Goal: Task Accomplishment & Management: Use online tool/utility

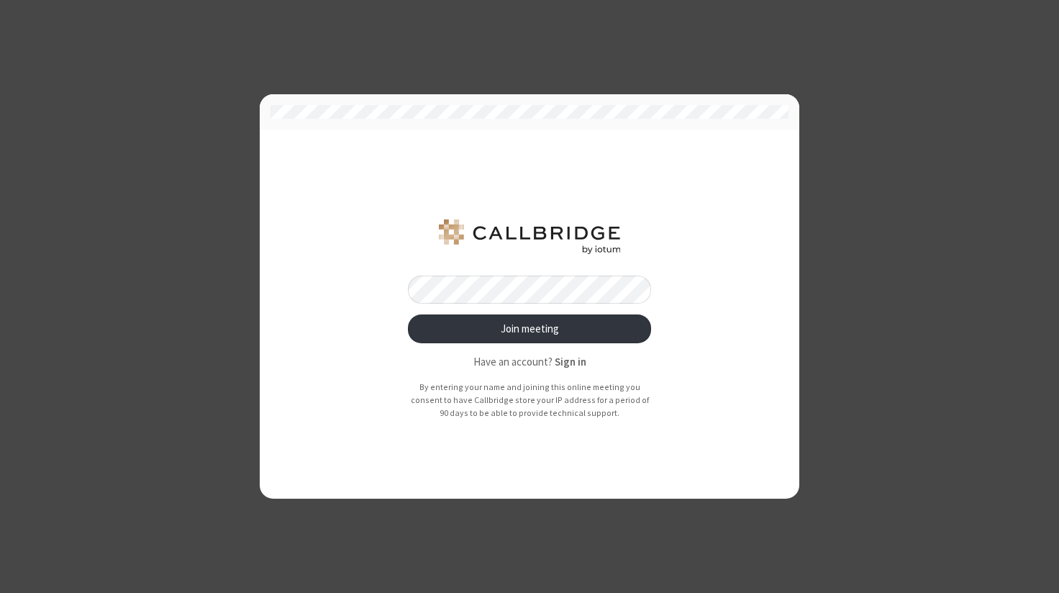
click at [527, 194] on div "Join meeting Have an account? Sign in By entering your name and joining this on…" at bounding box center [529, 314] width 496 height 327
click at [132, 87] on div "Join meeting Have an account? Sign in By entering your name and joining this on…" at bounding box center [529, 296] width 1059 height 593
click at [408, 314] on button "Join meeting" at bounding box center [529, 328] width 243 height 29
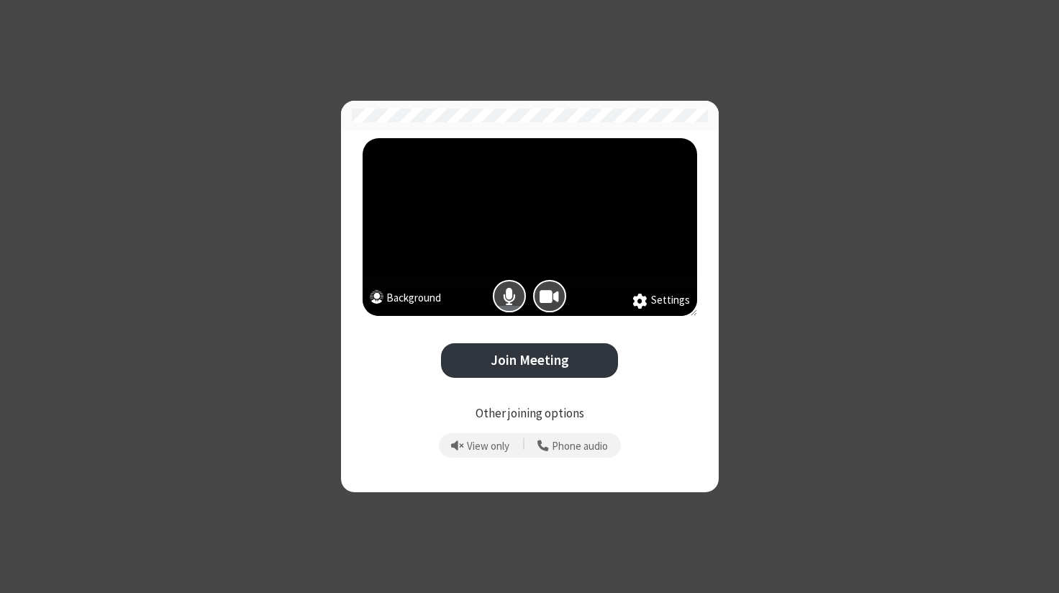
click at [132, 81] on div "Settings Background Join Meeting Other joining options View only | Phone audio" at bounding box center [529, 296] width 1059 height 593
click at [549, 373] on button "Join Meeting" at bounding box center [529, 360] width 177 height 35
